Goal: Task Accomplishment & Management: Use online tool/utility

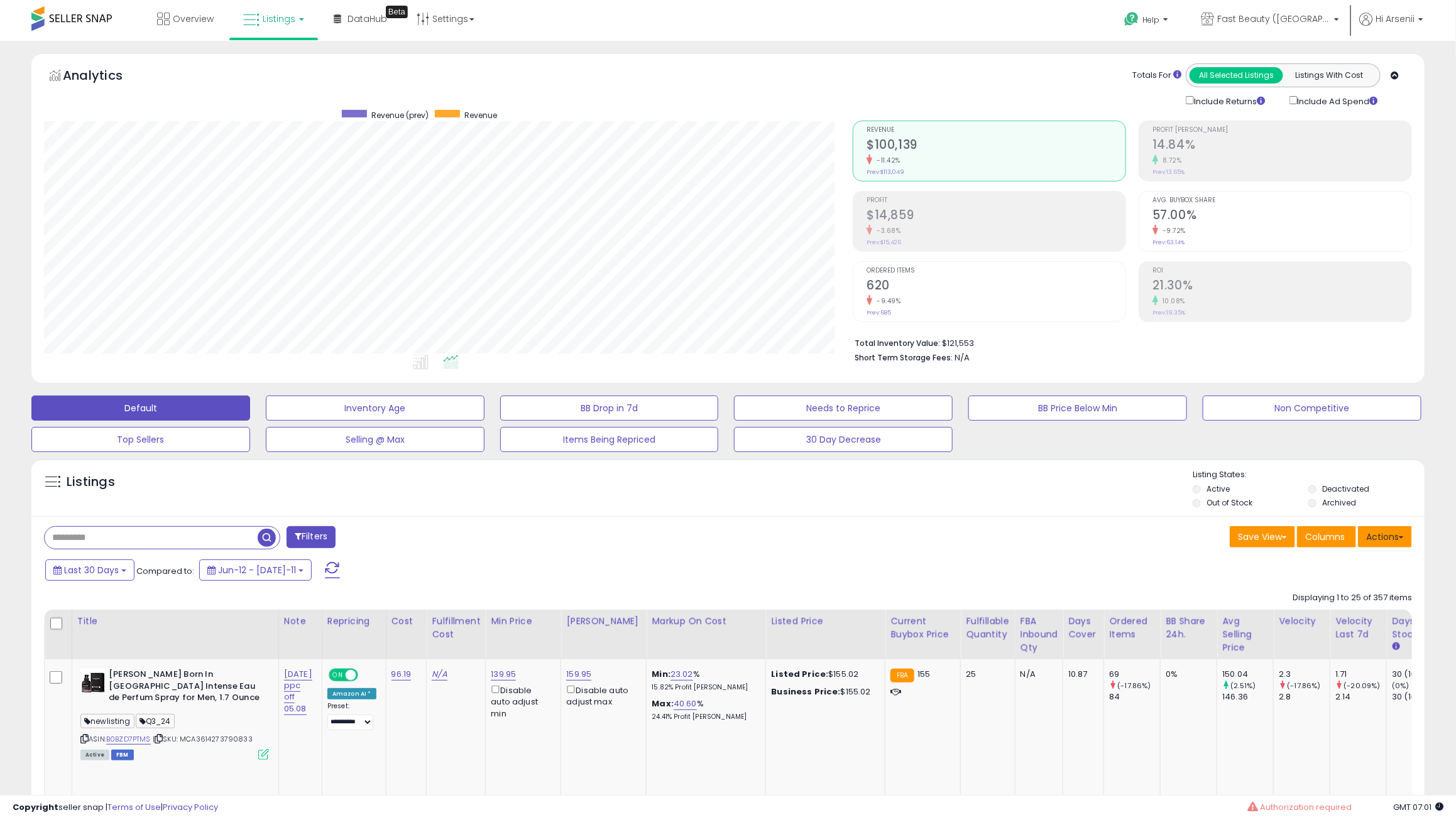
click at [1373, 538] on button "Actions" at bounding box center [1384, 537] width 54 height 21
click at [1344, 614] on link "Export All Columns" at bounding box center [1333, 617] width 137 height 19
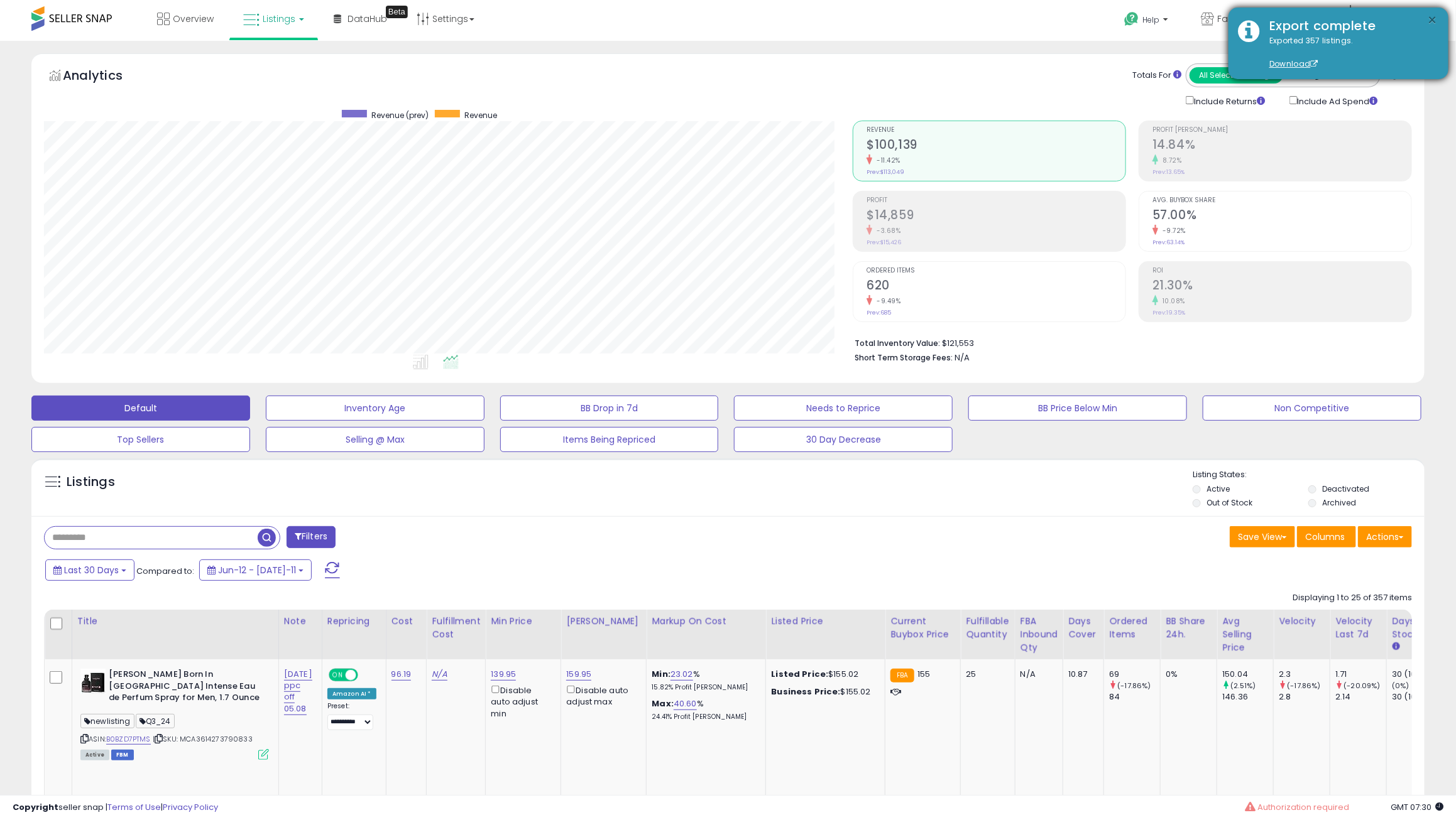
click at [1436, 14] on button "×" at bounding box center [1432, 20] width 10 height 16
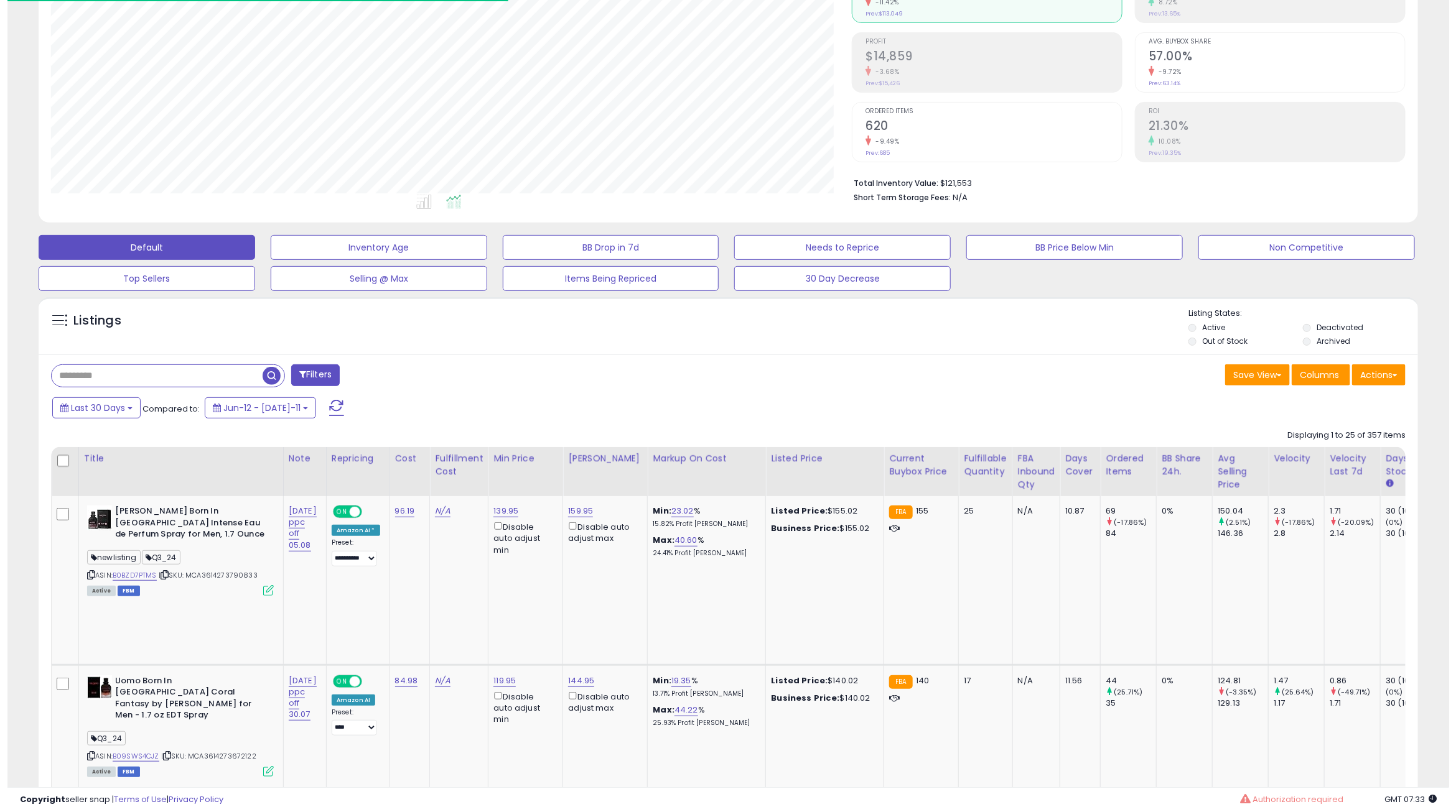
scroll to position [163, 0]
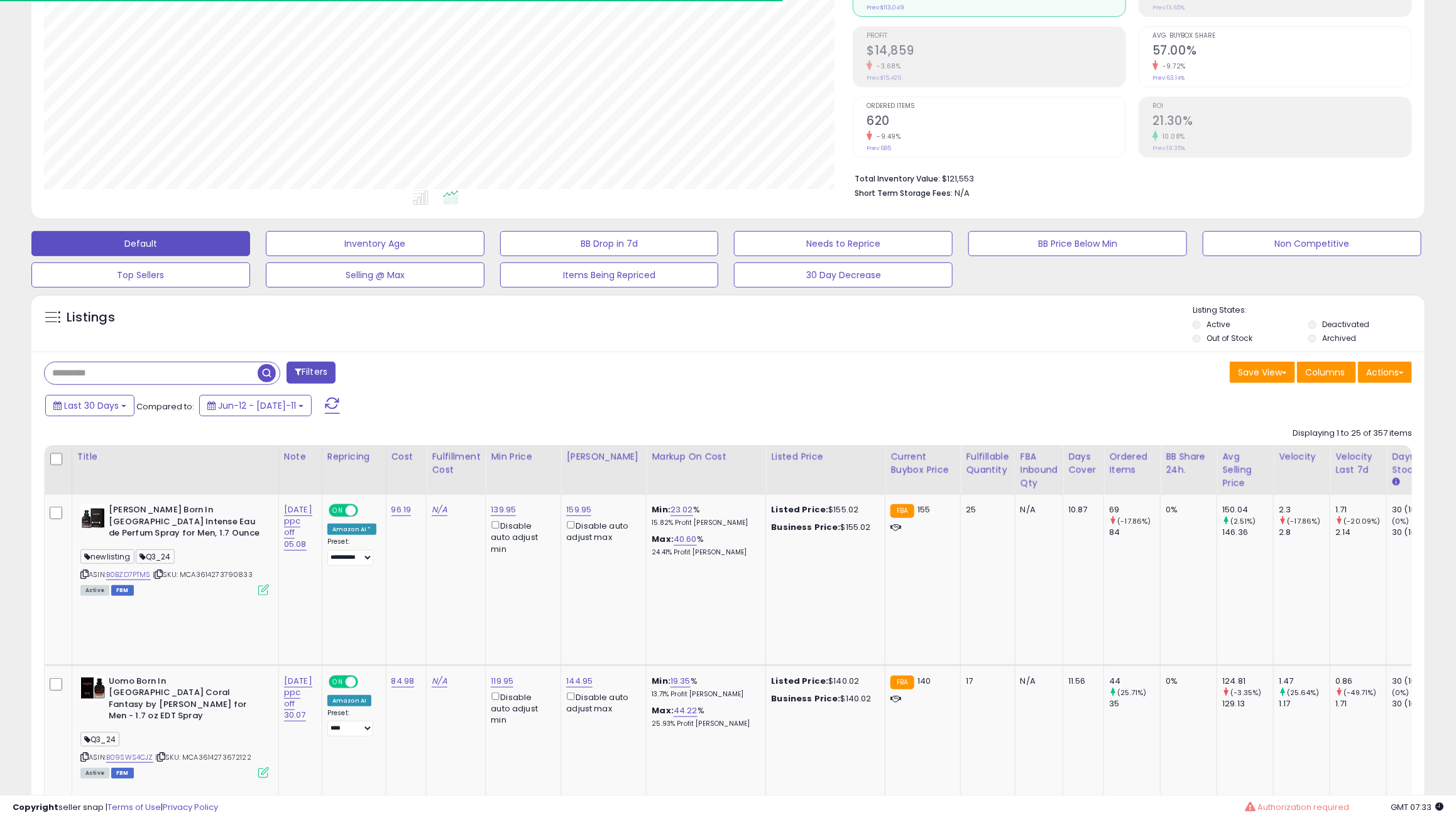
click at [1337, 322] on label "Deactivated" at bounding box center [1345, 324] width 47 height 10
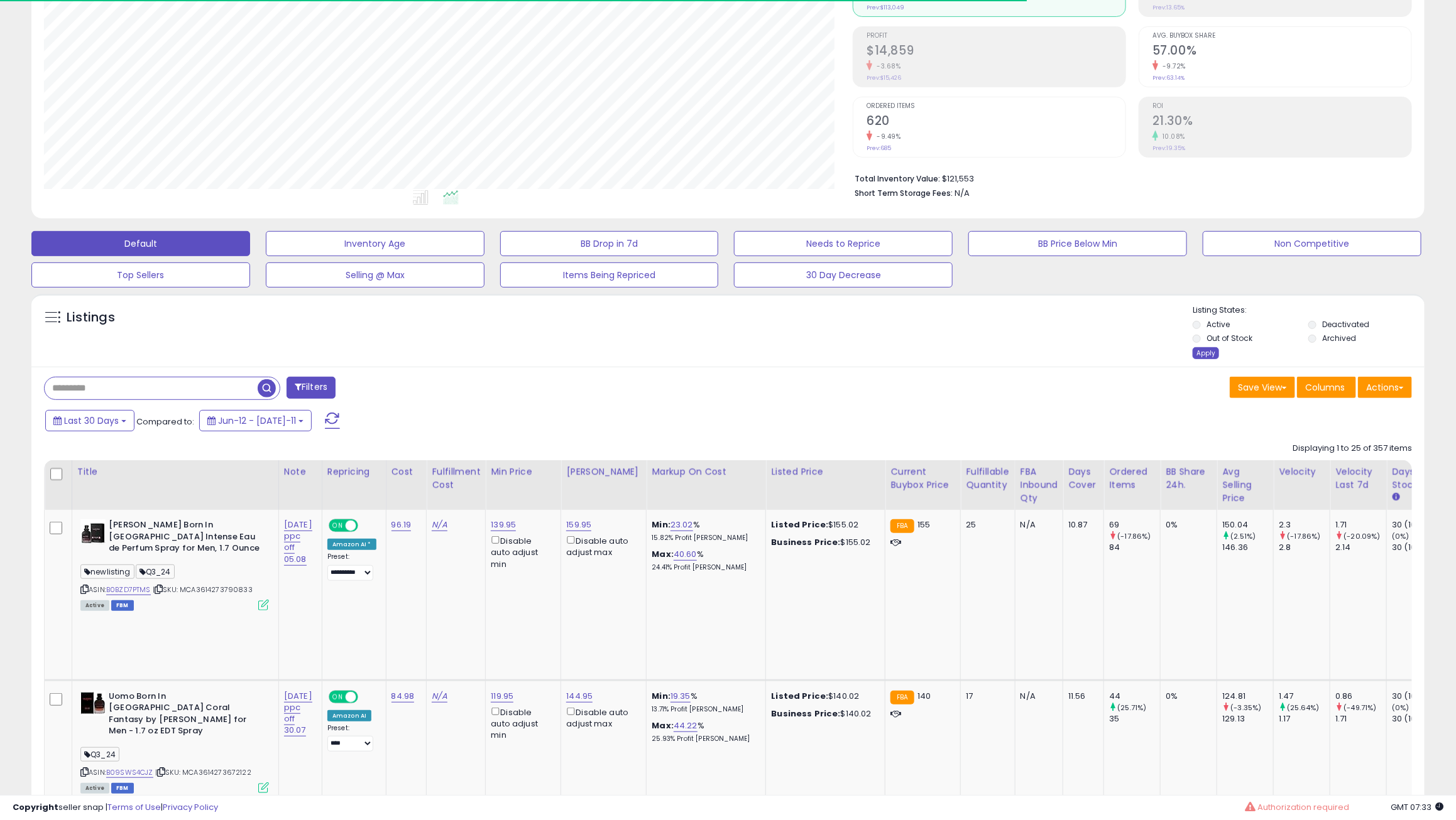
click at [1210, 351] on div "Apply" at bounding box center [1206, 353] width 27 height 12
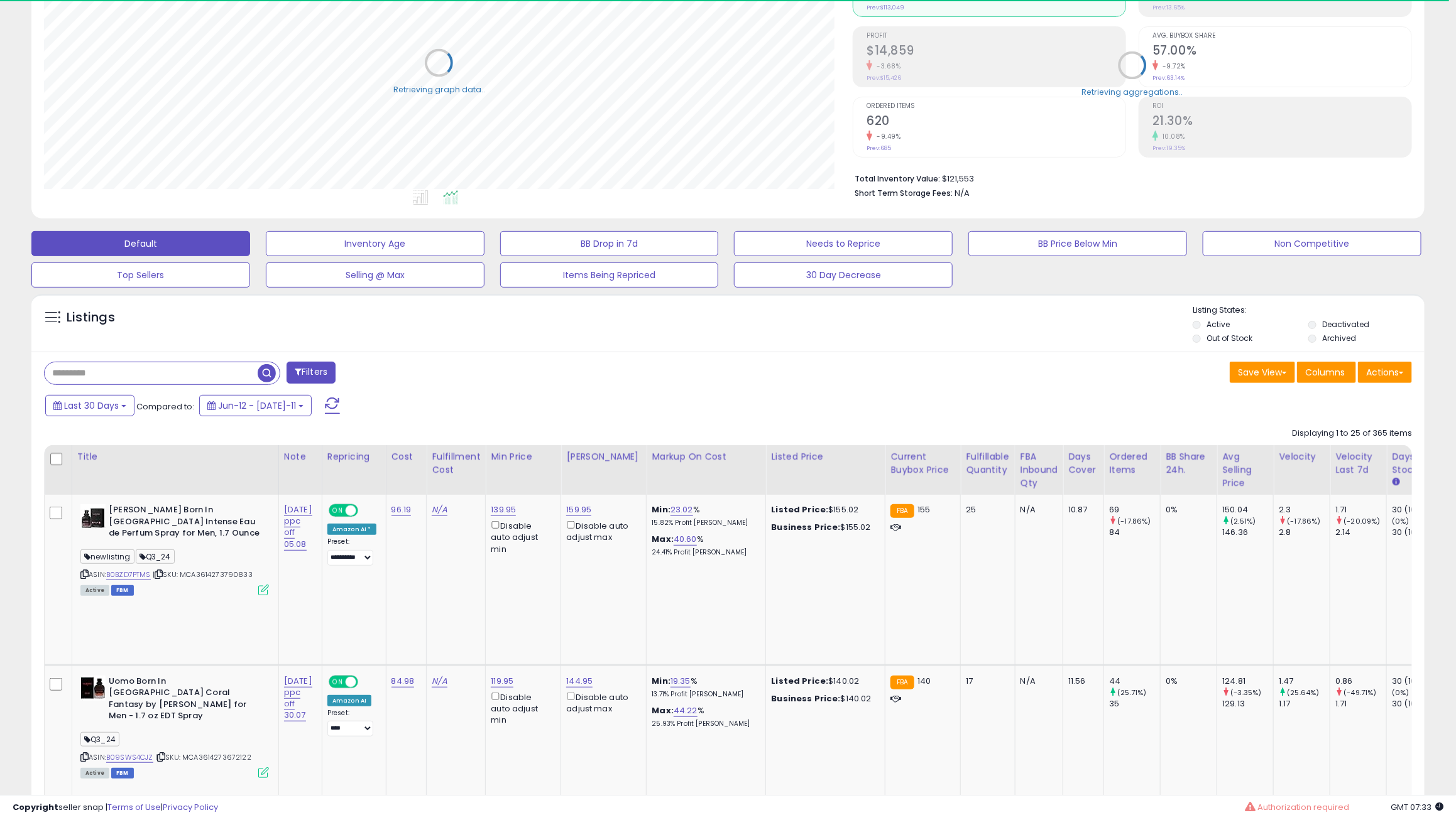
scroll to position [627696, 627466]
click at [1393, 371] on button "Actions" at bounding box center [1384, 372] width 54 height 21
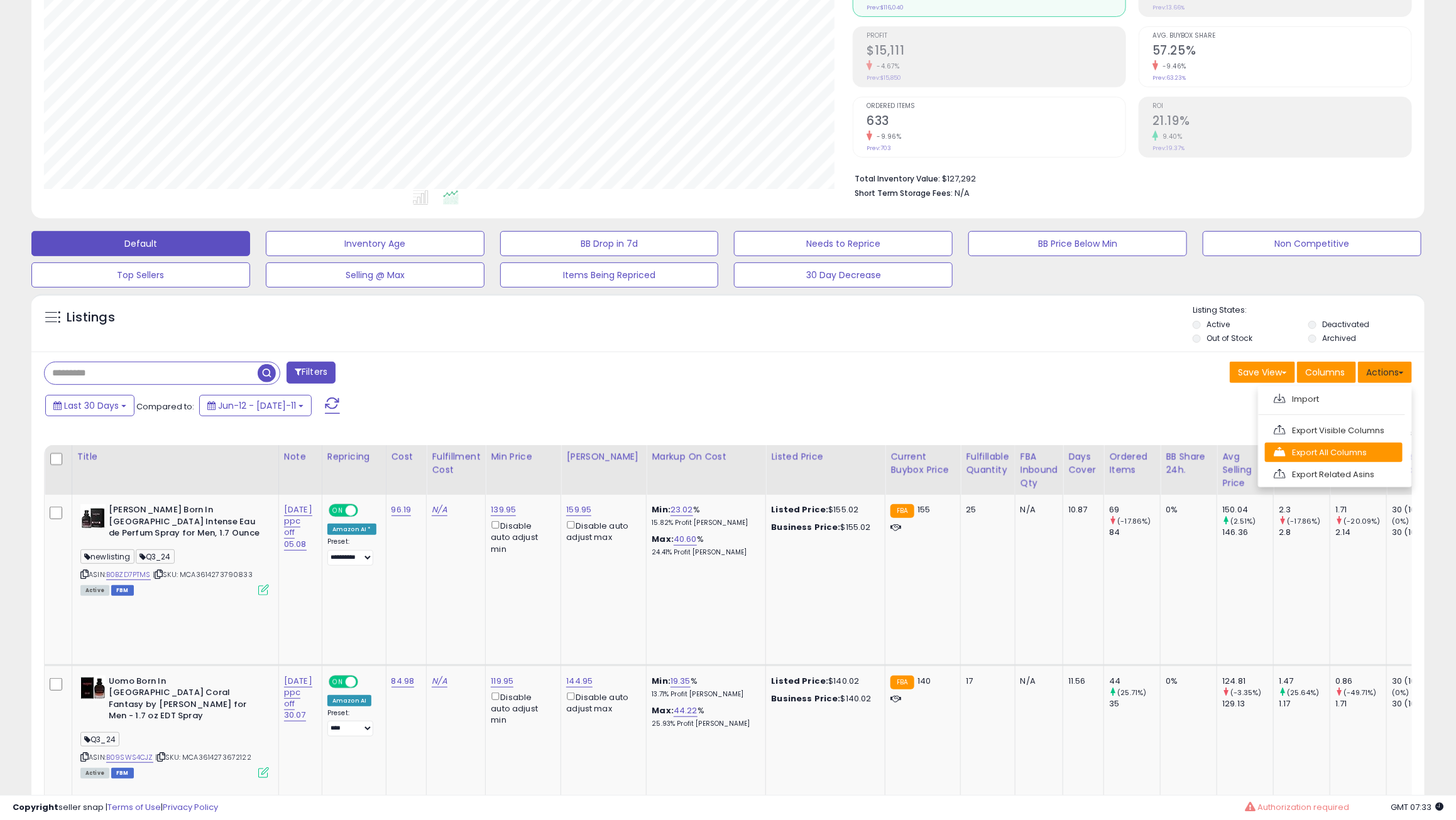
scroll to position [257, 809]
click at [1293, 452] on link "Export All Columns" at bounding box center [1333, 452] width 137 height 19
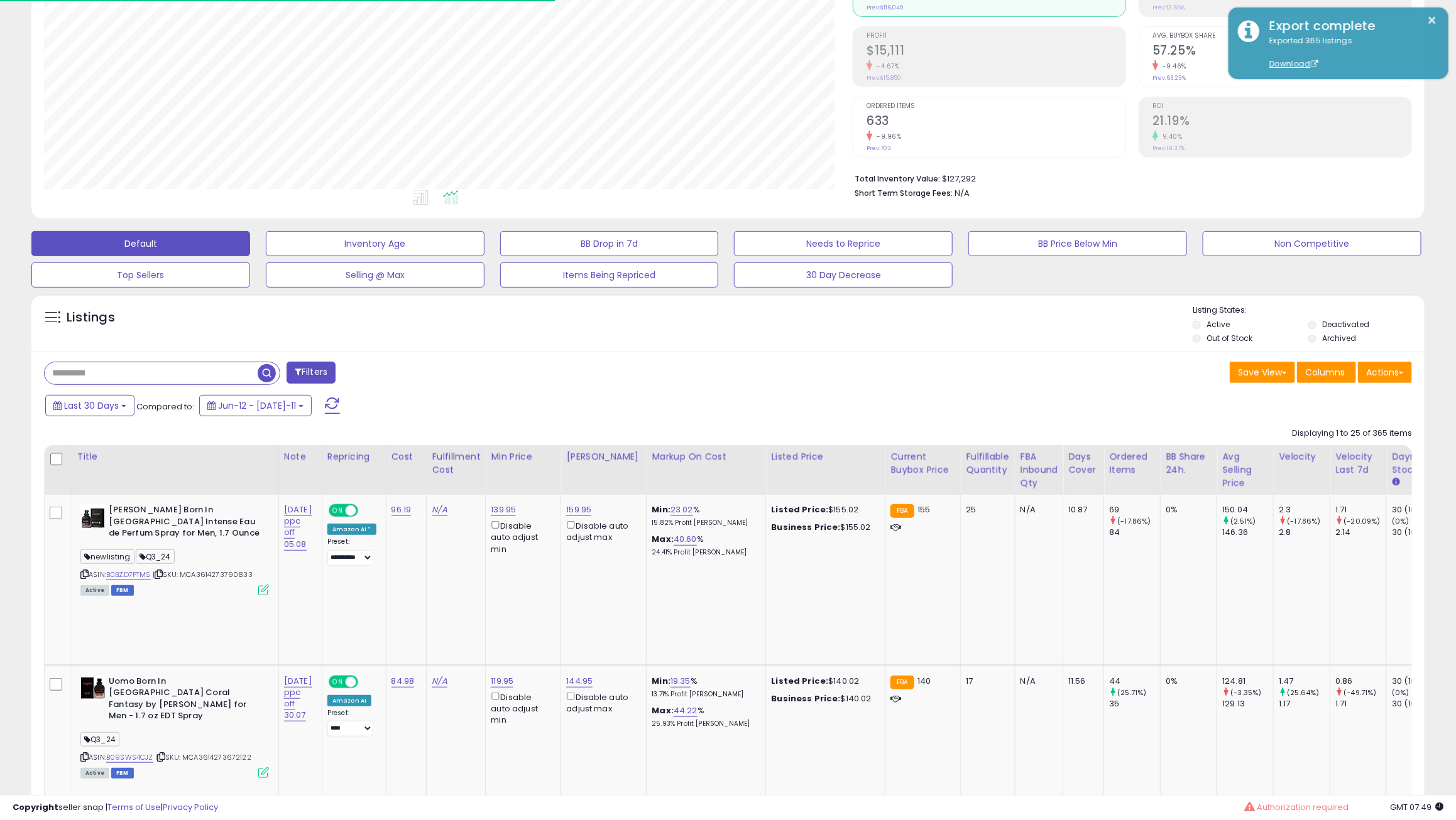
scroll to position [0, 0]
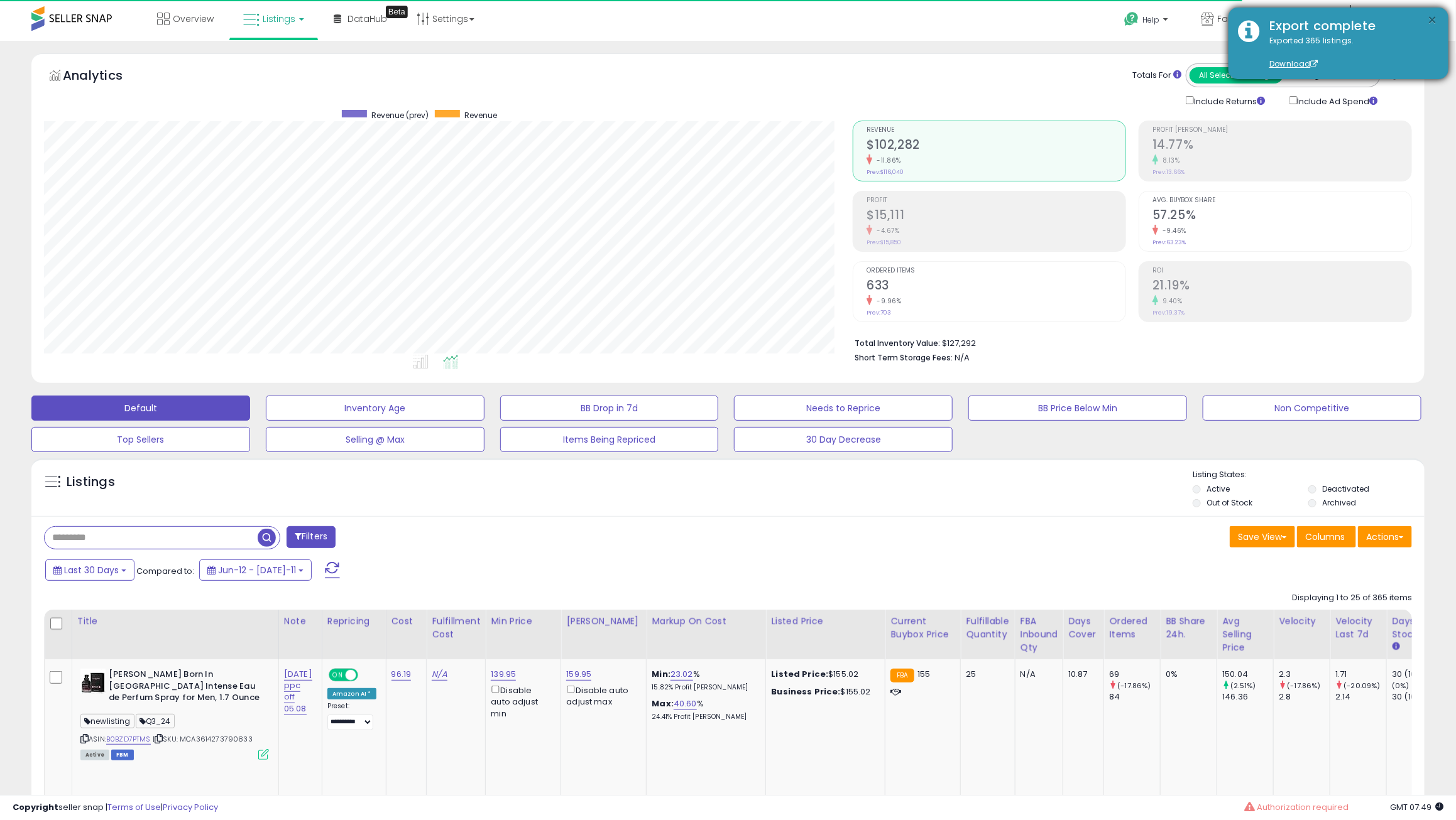
click at [1428, 17] on button "×" at bounding box center [1432, 20] width 10 height 16
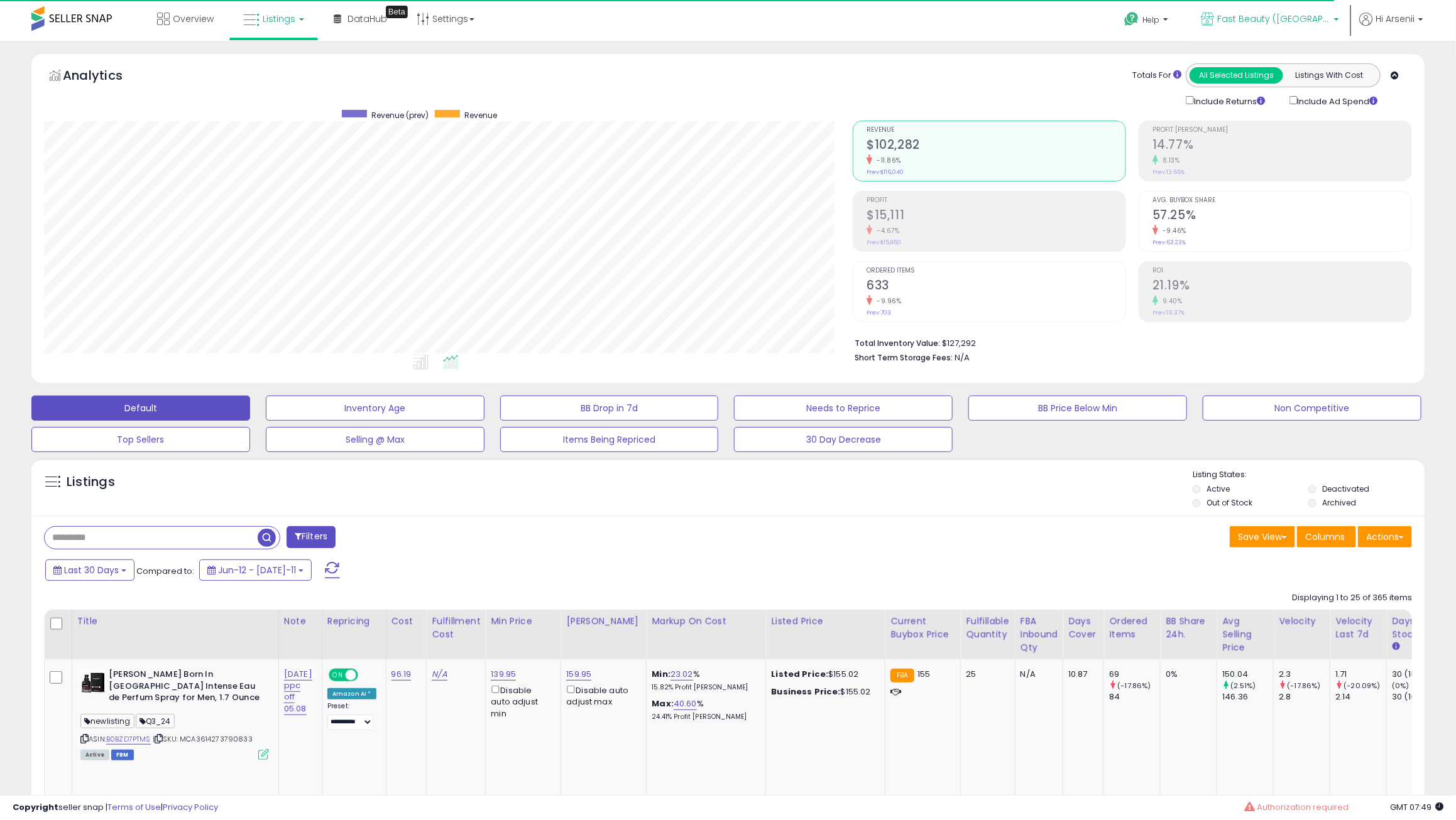
click at [1247, 9] on link "Fast Beauty ([GEOGRAPHIC_DATA])" at bounding box center [1270, 20] width 157 height 41
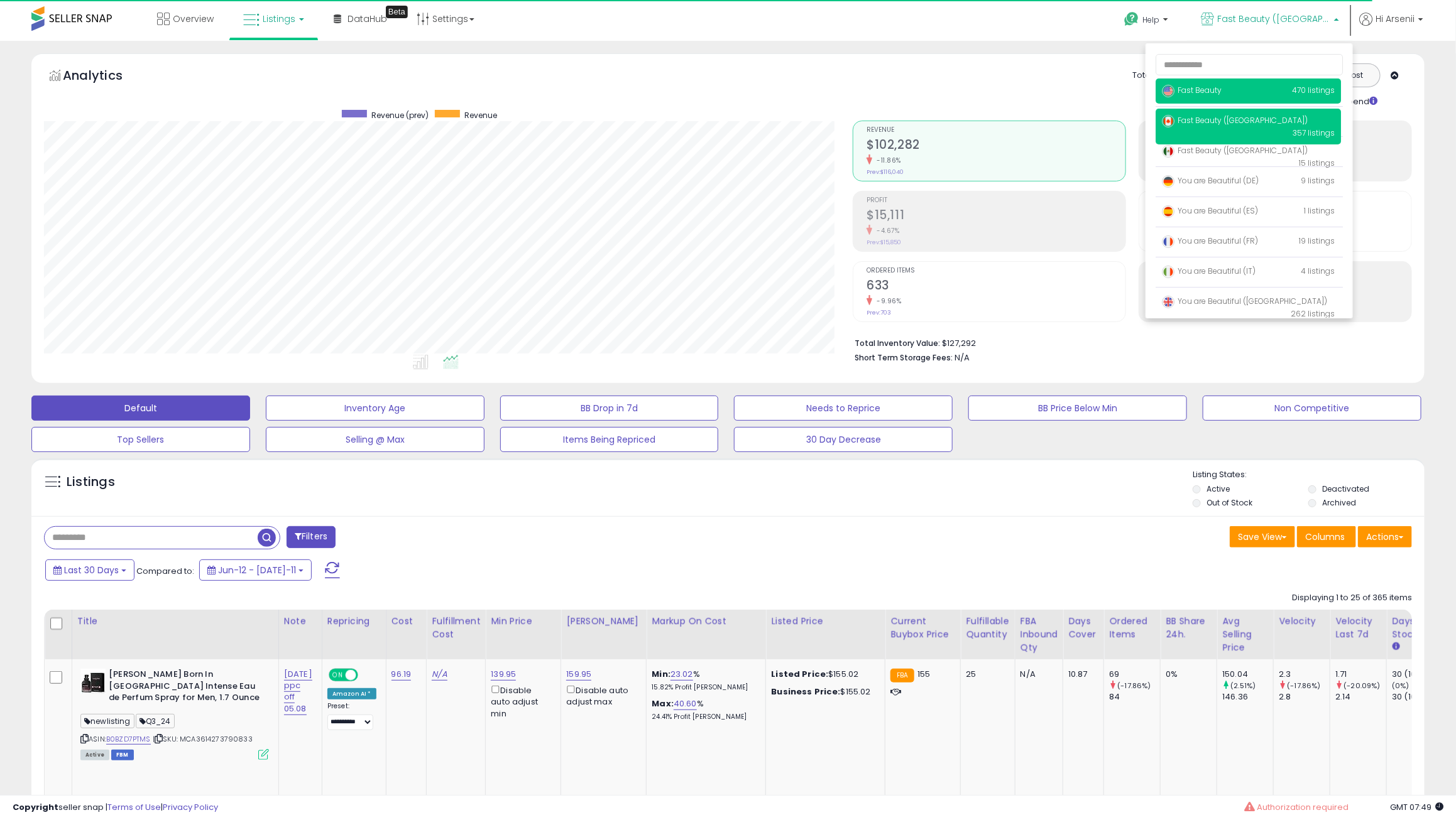
click at [1199, 85] on p "Fast Beauty 470 listings" at bounding box center [1248, 91] width 185 height 25
click at [1199, 89] on span "Fast Beauty" at bounding box center [1191, 90] width 60 height 10
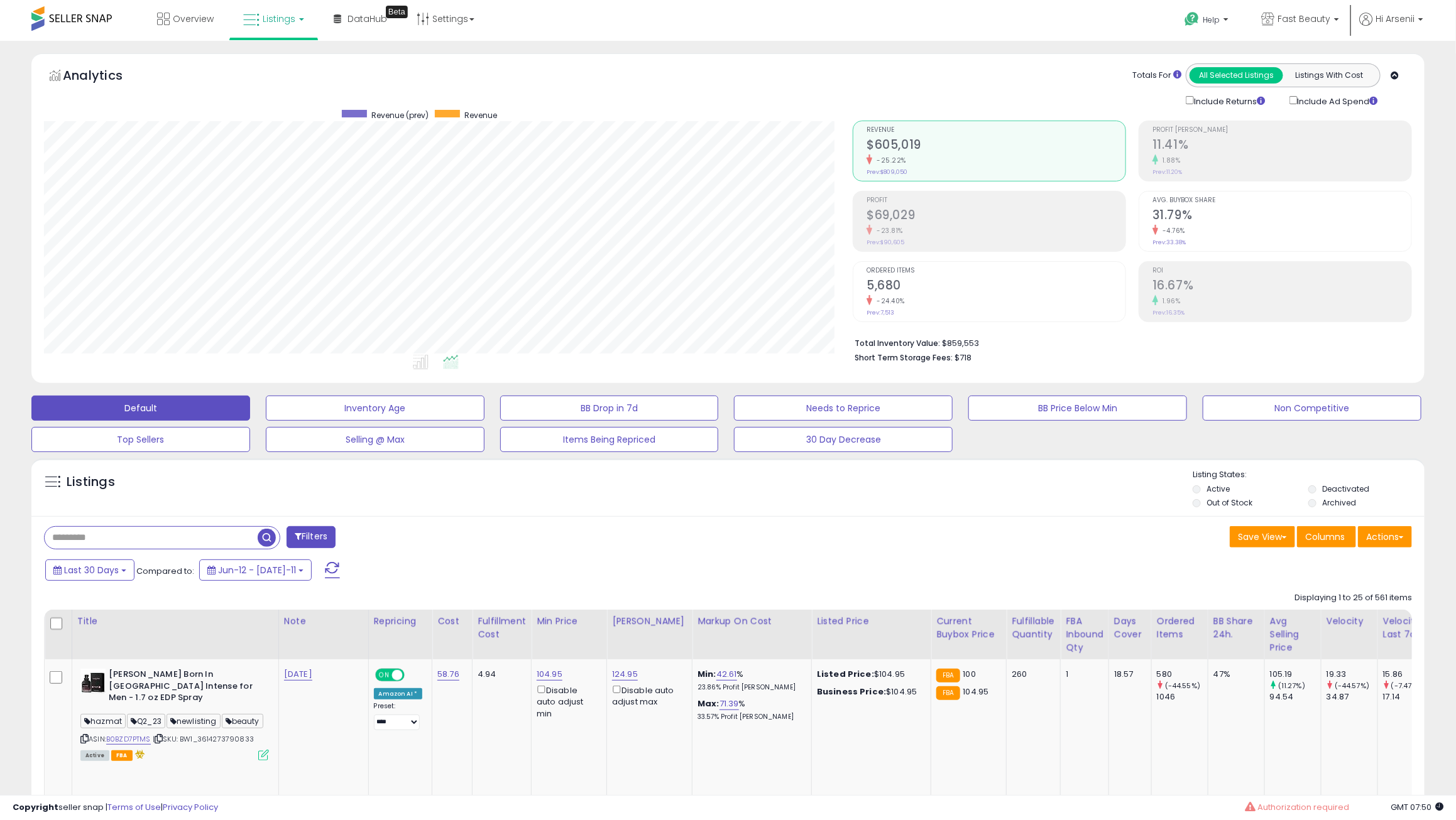
scroll to position [257, 809]
click at [1391, 536] on button "Actions" at bounding box center [1384, 537] width 54 height 21
click at [1337, 614] on link "Export All Columns" at bounding box center [1333, 617] width 137 height 19
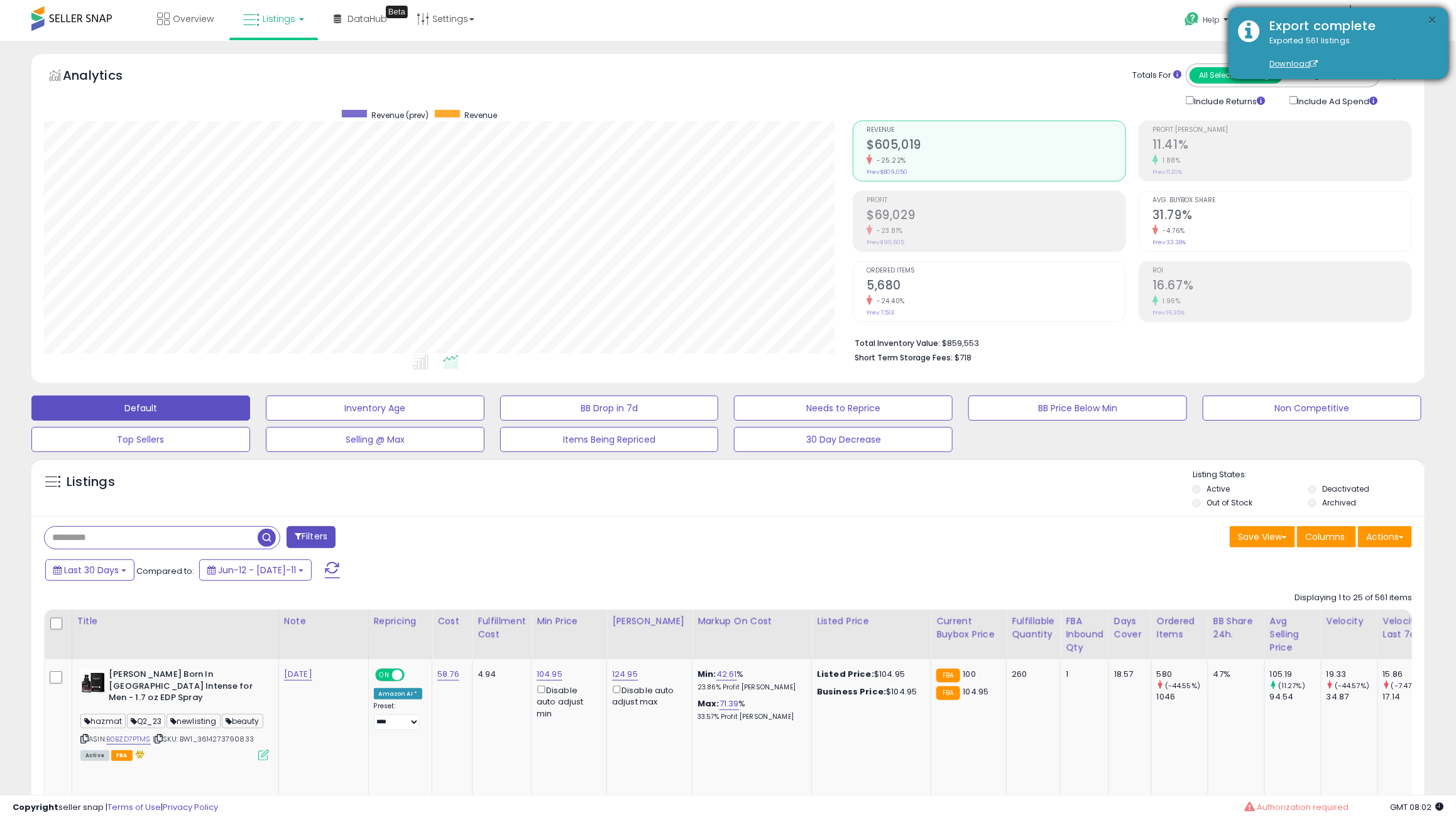
click at [1437, 18] on button "×" at bounding box center [1432, 20] width 10 height 16
